Goal: Transaction & Acquisition: Purchase product/service

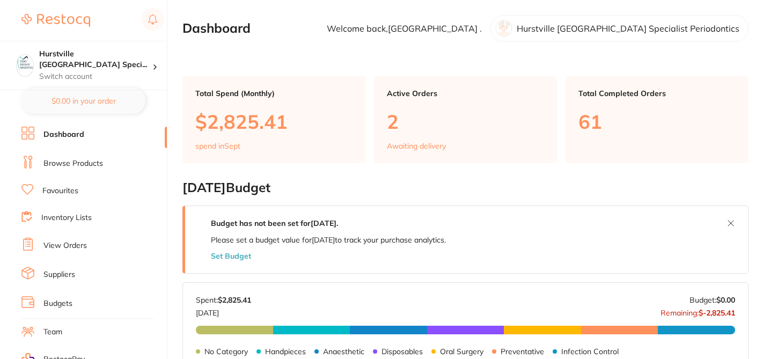
click at [82, 164] on link "Browse Products" at bounding box center [73, 163] width 60 height 11
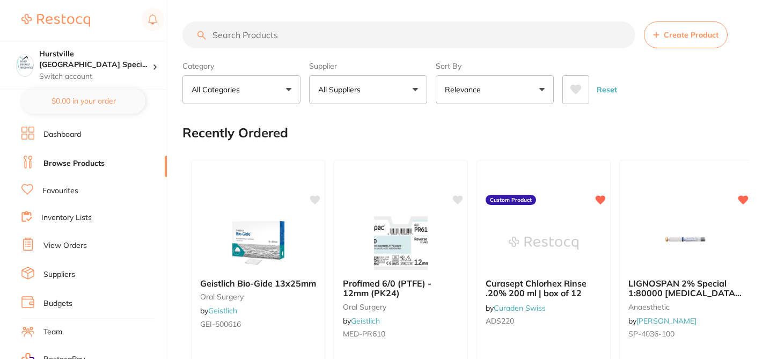
click at [245, 37] on input "search" at bounding box center [409, 34] width 453 height 27
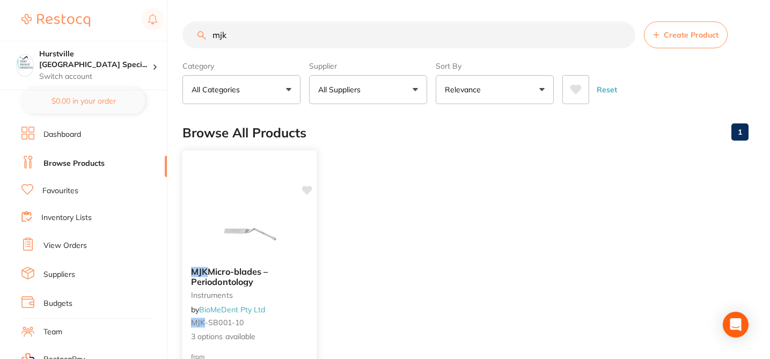
type input "mjk"
click at [293, 252] on div at bounding box center [250, 231] width 134 height 54
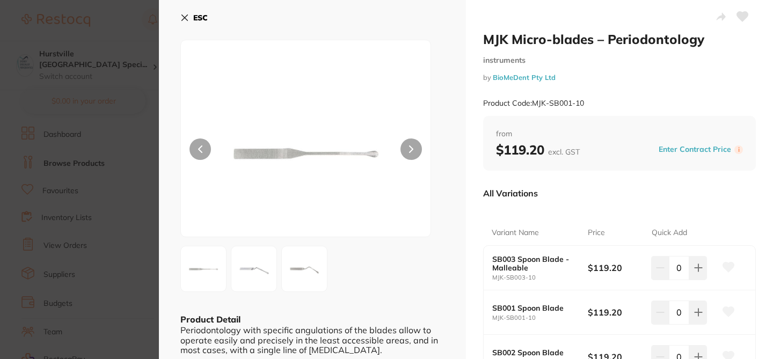
click at [559, 193] on div "All Variations" at bounding box center [619, 193] width 273 height 28
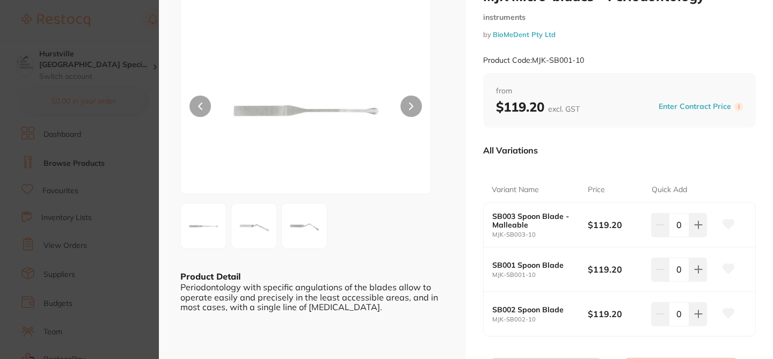
scroll to position [64, 0]
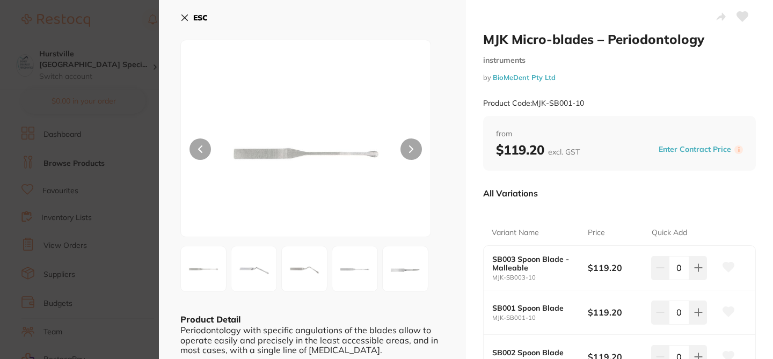
click at [475, 211] on div "MJK Micro-blades – Periodontology instruments by BioMeDent Pty Ltd Product Code…" at bounding box center [619, 273] width 307 height 547
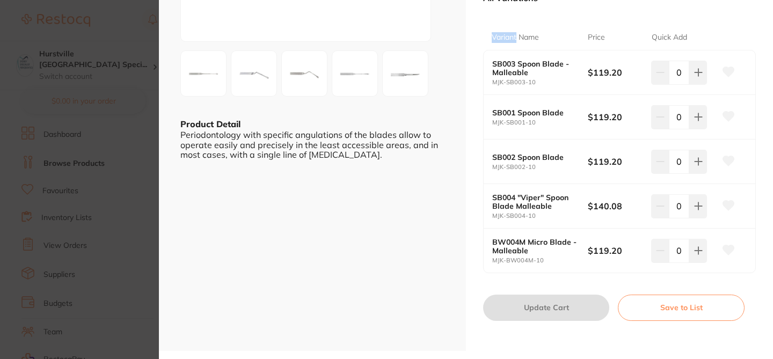
click at [110, 25] on section "MJK Micro-blades – Periodontology instruments by BioMeDent Pty Ltd Product Code…" at bounding box center [386, 179] width 773 height 359
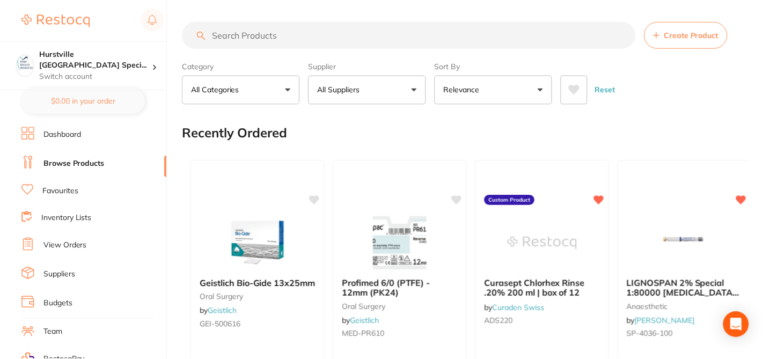
scroll to position [64, 0]
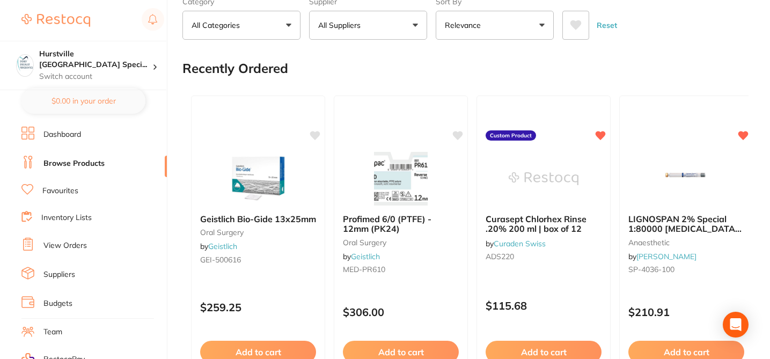
click at [344, 57] on div "Recently Ordered" at bounding box center [466, 68] width 566 height 36
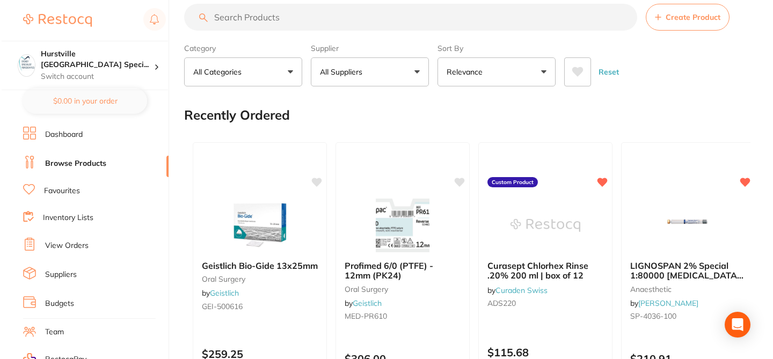
scroll to position [0, 0]
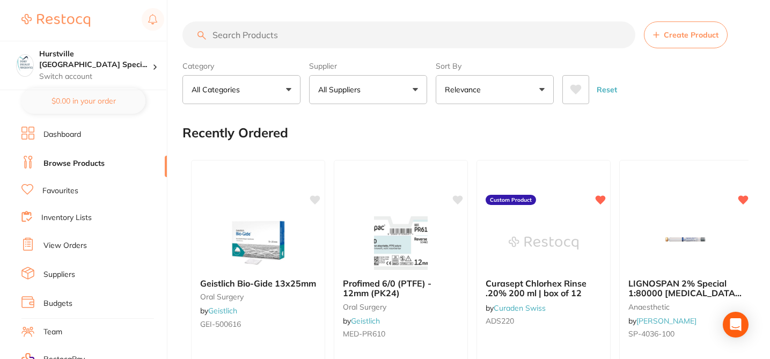
click at [360, 36] on input "search" at bounding box center [409, 34] width 453 height 27
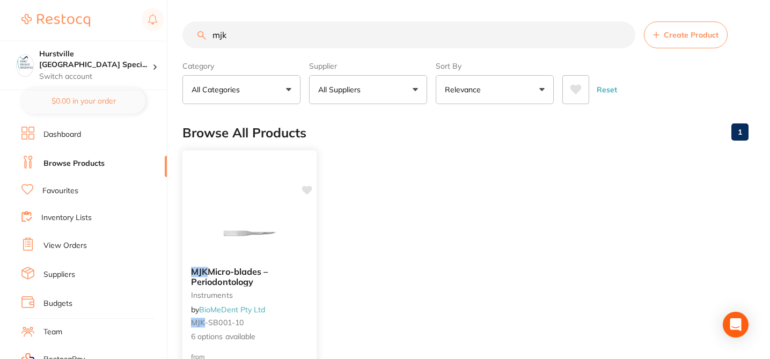
type input "mjk"
click at [309, 192] on icon at bounding box center [307, 190] width 10 height 9
click at [306, 246] on div at bounding box center [250, 231] width 134 height 54
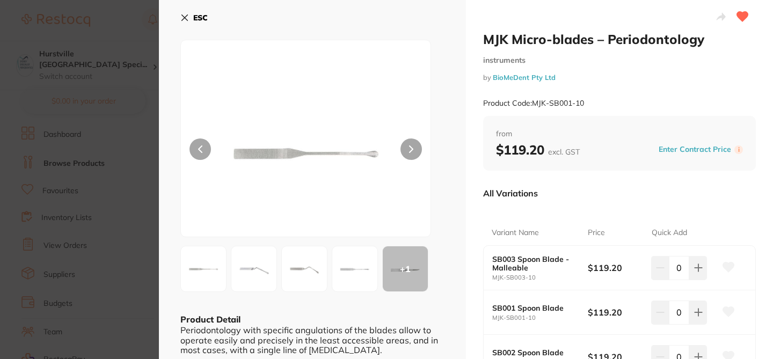
click at [647, 103] on div "Product Code: MJK-SB001-10" at bounding box center [619, 103] width 273 height 26
